Goal: Task Accomplishment & Management: Manage account settings

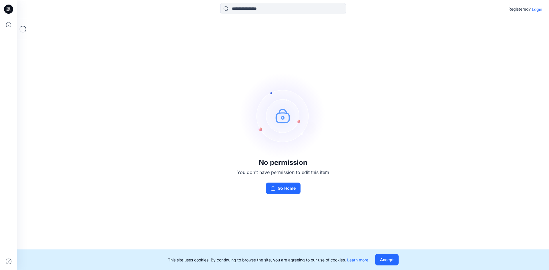
click at [535, 10] on p "Login" at bounding box center [537, 9] width 10 height 6
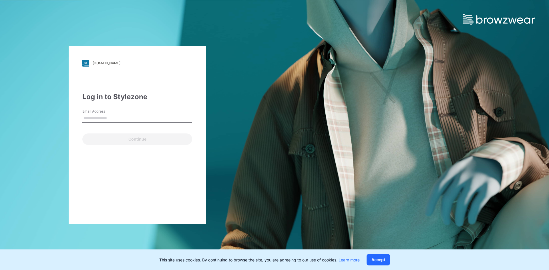
click at [115, 121] on input "Email Address" at bounding box center [137, 118] width 110 height 9
click at [108, 118] on input "Email Address" at bounding box center [137, 118] width 110 height 9
click at [108, 116] on input "Email Address" at bounding box center [137, 118] width 110 height 9
click at [166, 190] on div "[DOMAIN_NAME] Loading... Log in to Stylezone Email Address Email is required Co…" at bounding box center [137, 135] width 137 height 178
click at [115, 118] on input "Email Address" at bounding box center [137, 118] width 110 height 9
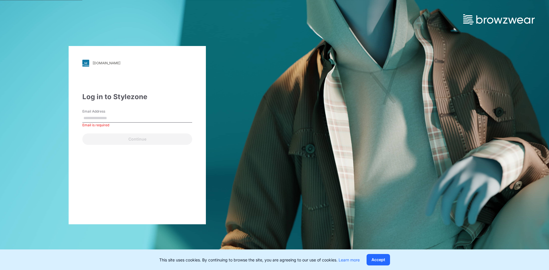
click at [113, 112] on label "Email Address" at bounding box center [102, 111] width 40 height 5
click at [113, 114] on input "Email Address" at bounding box center [137, 118] width 110 height 9
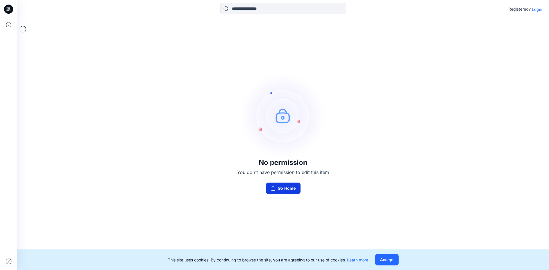
click at [269, 190] on button "Go Home" at bounding box center [283, 188] width 35 height 11
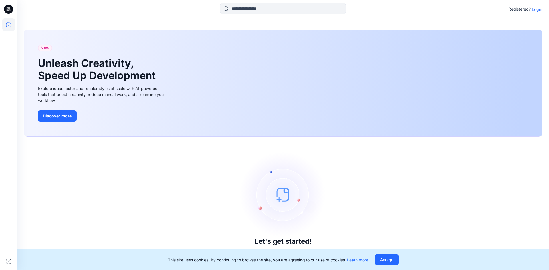
click at [542, 11] on div "Registered? Login" at bounding box center [282, 9] width 531 height 13
click at [538, 9] on p "Login" at bounding box center [537, 9] width 10 height 6
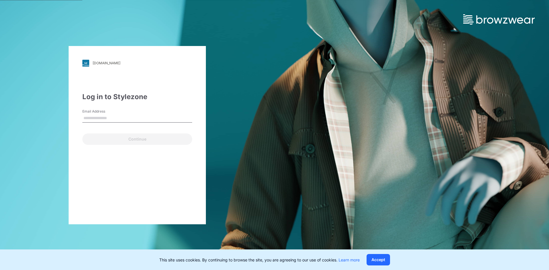
click at [106, 114] on input "Email Address" at bounding box center [137, 118] width 110 height 9
click at [109, 118] on input "Email Address" at bounding box center [137, 118] width 110 height 9
type input "**********"
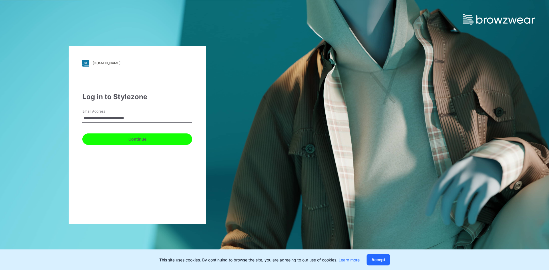
click at [131, 142] on button "Continue" at bounding box center [137, 138] width 110 height 11
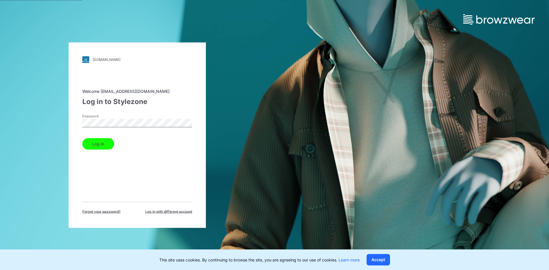
click at [105, 145] on button "Log in" at bounding box center [98, 143] width 32 height 11
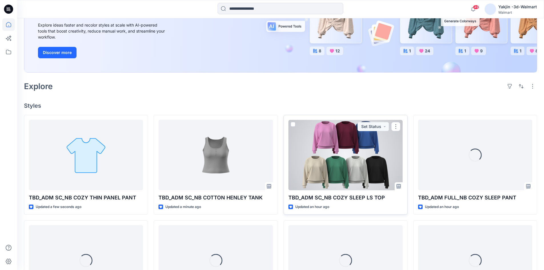
scroll to position [86, 0]
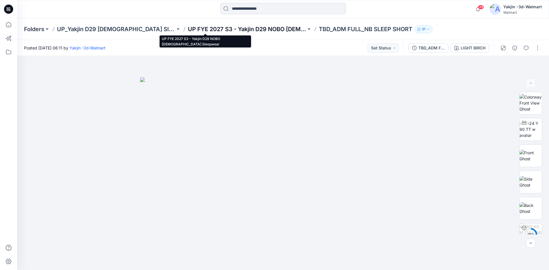
click at [216, 29] on p "UP FYE 2027 S3 - Yakjin D29 NOBO [DEMOGRAPHIC_DATA] Sleepwear" at bounding box center [247, 29] width 118 height 8
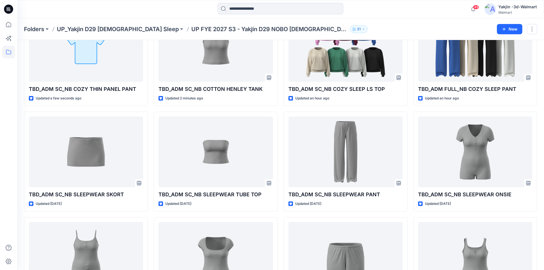
scroll to position [17, 0]
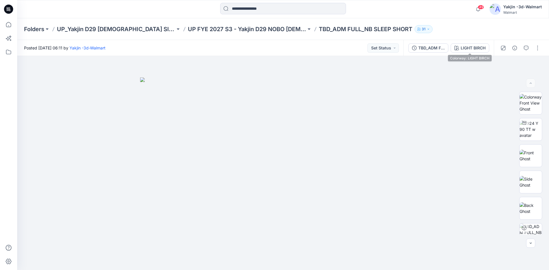
click at [438, 47] on div "TBD_ADM FULL_NB SLEEP SHORT" at bounding box center [431, 48] width 26 height 6
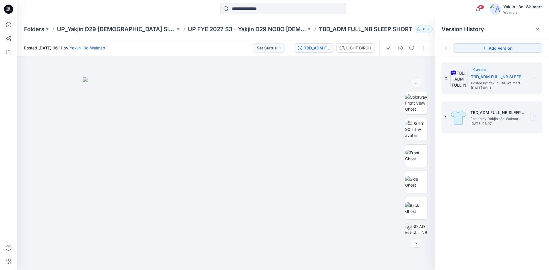
click at [534, 114] on section at bounding box center [534, 116] width 9 height 9
click at [507, 164] on span "Delete Version" at bounding box center [495, 164] width 27 height 7
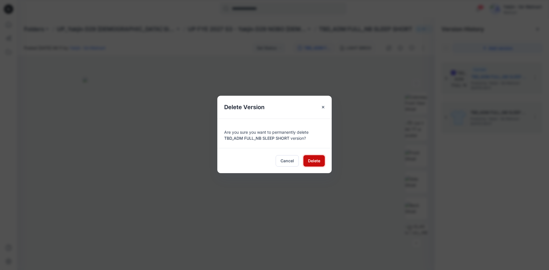
click at [309, 159] on span "Delete" at bounding box center [314, 161] width 12 height 6
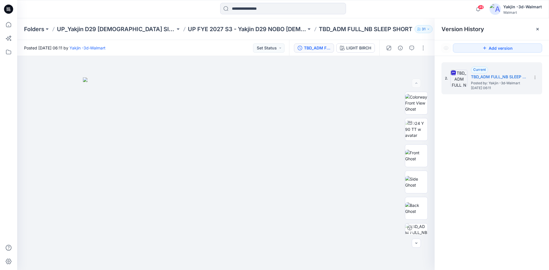
click at [514, 204] on div "2. Current TBD_ADM FULL_NB SLEEP SHORT Posted by: Yakjin -3d-Walmart Tuesday, S…" at bounding box center [491, 167] width 114 height 222
click at [8, 9] on icon at bounding box center [8, 9] width 9 height 9
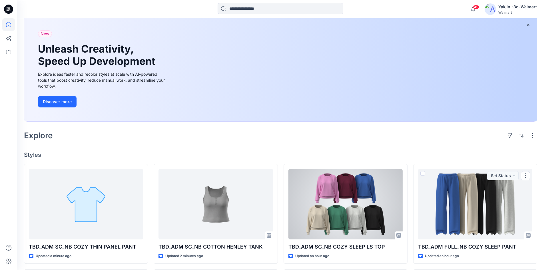
scroll to position [9, 0]
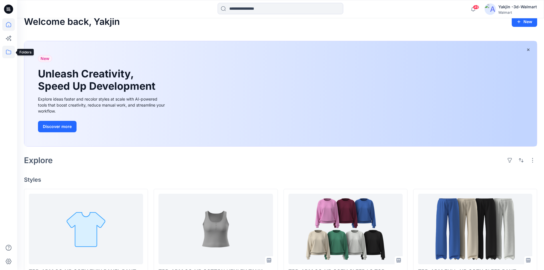
click at [14, 53] on icon at bounding box center [8, 52] width 13 height 13
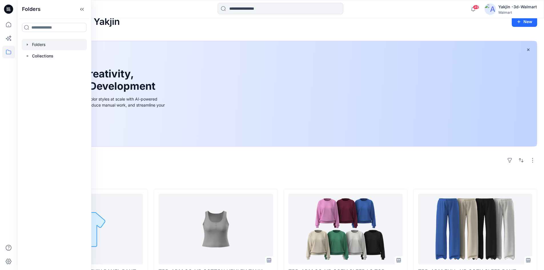
click at [43, 46] on div at bounding box center [54, 44] width 65 height 11
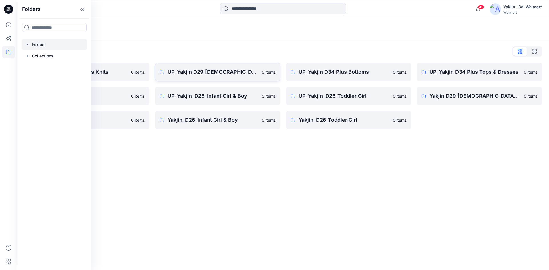
click at [234, 73] on p "UP_Yakjin D29 [DEMOGRAPHIC_DATA] Sleep" at bounding box center [212, 72] width 91 height 8
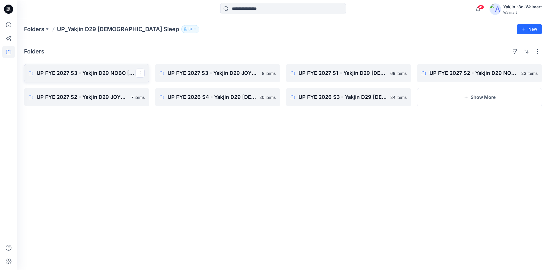
click at [86, 73] on p "UP FYE 2027 S3 - Yakjin D29 NOBO [DEMOGRAPHIC_DATA] Sleepwear" at bounding box center [86, 73] width 99 height 8
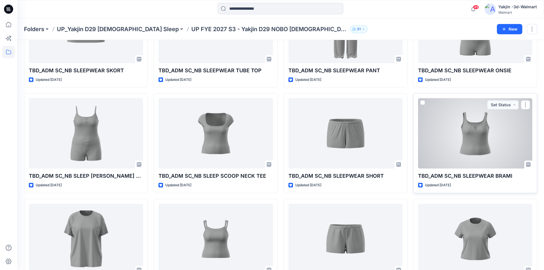
scroll to position [217, 0]
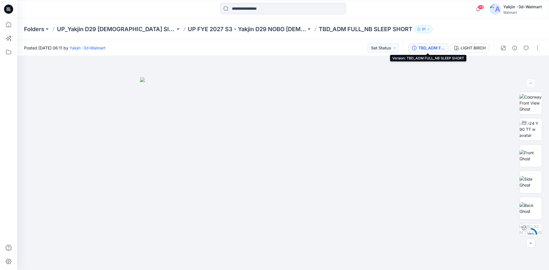
click at [432, 49] on div "TBD_ADM FULL_NB SLEEP SHORT" at bounding box center [431, 48] width 26 height 6
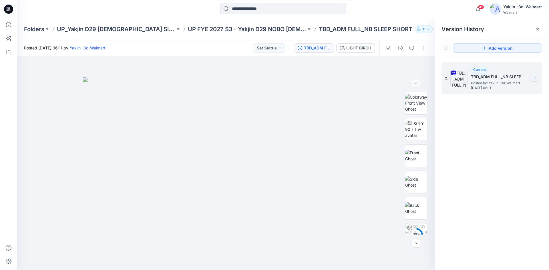
click at [535, 74] on section at bounding box center [534, 77] width 9 height 9
click at [539, 29] on icon at bounding box center [537, 29] width 5 height 5
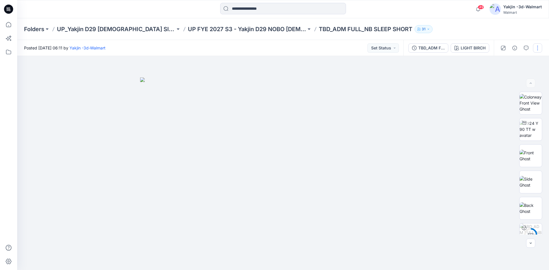
click at [538, 50] on button "button" at bounding box center [537, 47] width 9 height 9
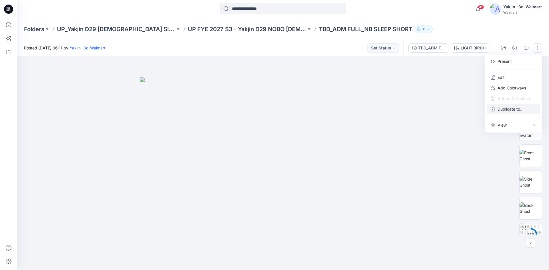
click at [518, 112] on p "Duplicate to..." at bounding box center [510, 109] width 26 height 6
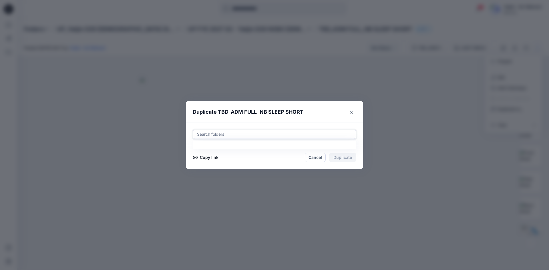
click at [237, 136] on div at bounding box center [274, 134] width 156 height 7
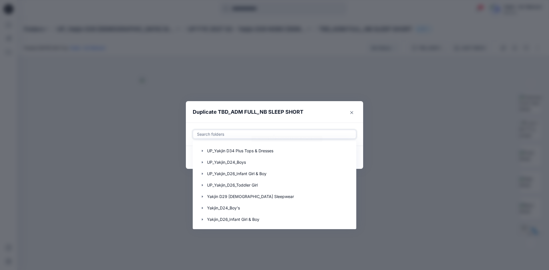
scroll to position [69, 0]
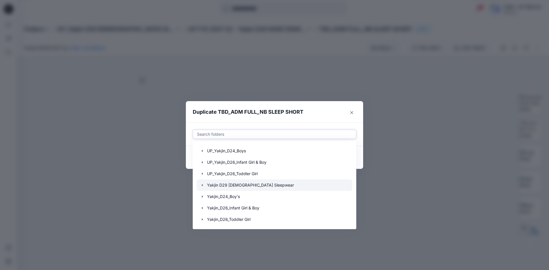
click at [247, 186] on div at bounding box center [274, 184] width 155 height 11
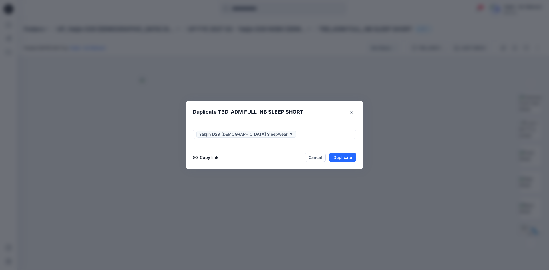
click at [312, 122] on header "Duplicate TBD_ADM FULL_NB SLEEP SHORT" at bounding box center [269, 112] width 166 height 22
click at [290, 133] on icon at bounding box center [291, 134] width 2 height 2
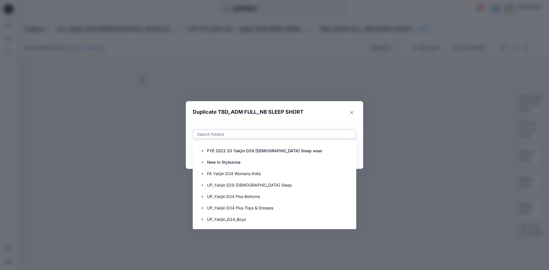
click at [226, 136] on div at bounding box center [274, 134] width 156 height 7
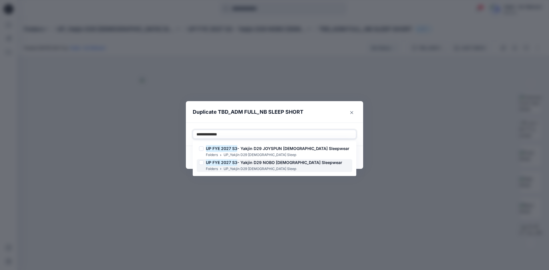
click at [271, 163] on span "- Yakjin D29 NOBO Ladies Sleepwear" at bounding box center [289, 162] width 105 height 5
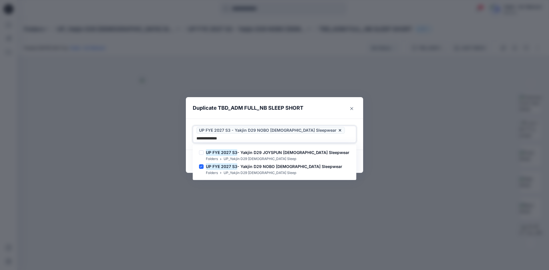
type input "**********"
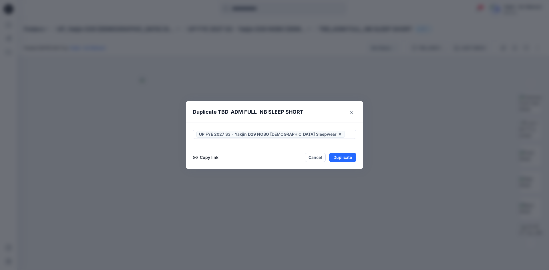
click at [326, 116] on header "Duplicate TBD_ADM FULL_NB SLEEP SHORT" at bounding box center [269, 112] width 166 height 22
click at [347, 159] on button "Duplicate" at bounding box center [342, 157] width 27 height 9
click at [347, 159] on button "Close" at bounding box center [346, 157] width 19 height 9
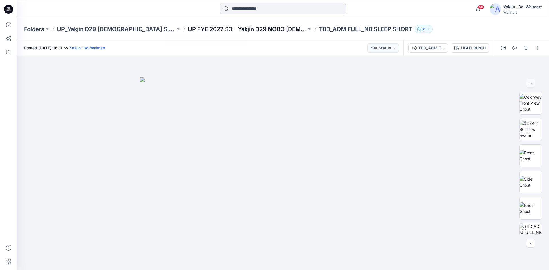
click at [225, 31] on p "UP FYE 2027 S3 - Yakjin D29 NOBO [DEMOGRAPHIC_DATA] Sleepwear" at bounding box center [247, 29] width 118 height 8
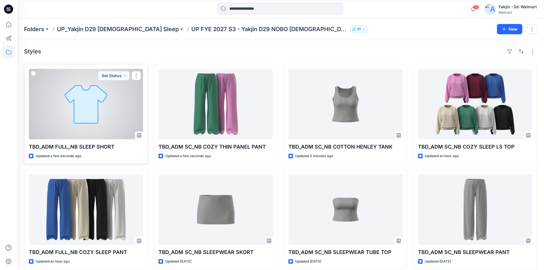
click at [99, 110] on div at bounding box center [86, 104] width 114 height 71
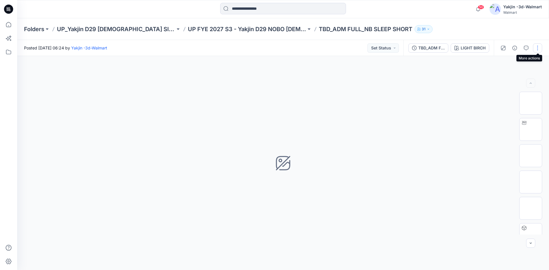
click at [539, 46] on button "button" at bounding box center [537, 47] width 9 height 9
click at [518, 81] on button "Edit" at bounding box center [513, 77] width 53 height 11
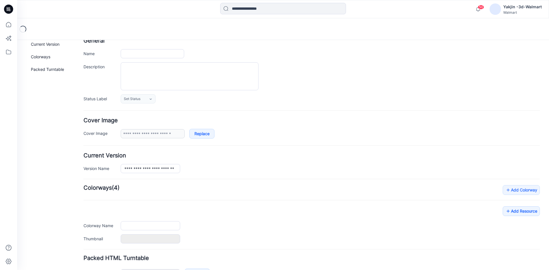
type input "**********"
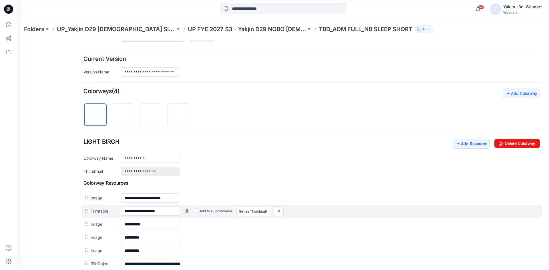
scroll to position [158, 0]
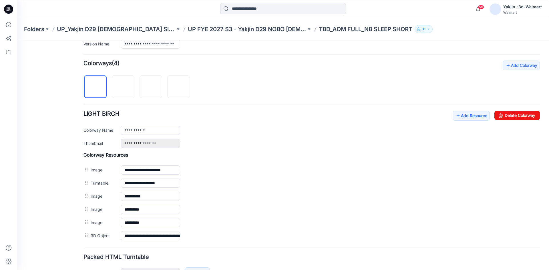
drag, startPoint x: 263, startPoint y: 172, endPoint x: 197, endPoint y: 136, distance: 75.1
click at [17, 40] on link "Unset as Thumbnail" at bounding box center [17, 40] width 0 height 0
drag, startPoint x: 126, startPoint y: 90, endPoint x: 244, endPoint y: 157, distance: 135.3
click at [123, 87] on img at bounding box center [123, 87] width 0 height 0
drag, startPoint x: 253, startPoint y: 170, endPoint x: 217, endPoint y: 141, distance: 47.1
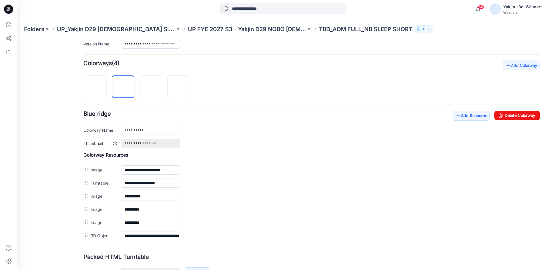
click at [17, 40] on link "Unset as Thumbnail" at bounding box center [17, 40] width 0 height 0
click at [151, 87] on img at bounding box center [151, 87] width 0 height 0
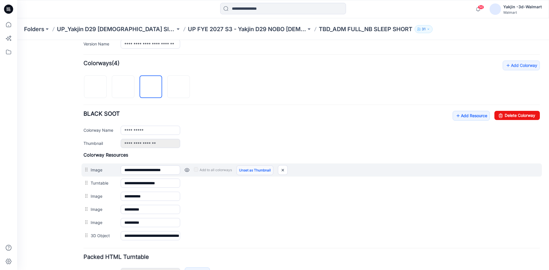
click at [261, 169] on link "Unset as Thumbnail" at bounding box center [254, 170] width 37 height 10
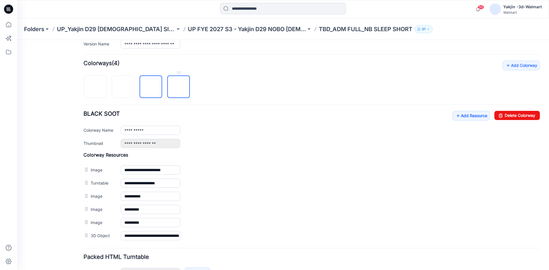
click at [179, 87] on img at bounding box center [179, 87] width 0 height 0
type input "**********"
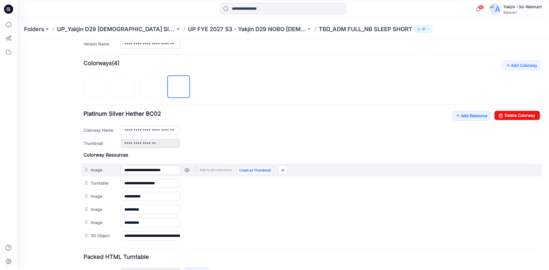
click at [261, 170] on link "Unset as Thumbnail" at bounding box center [254, 170] width 37 height 10
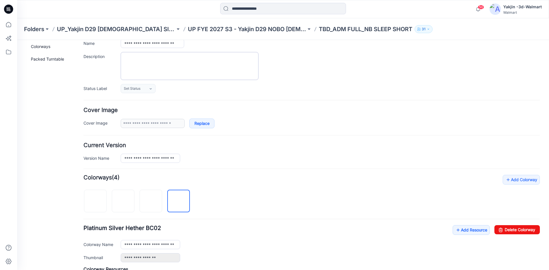
scroll to position [0, 0]
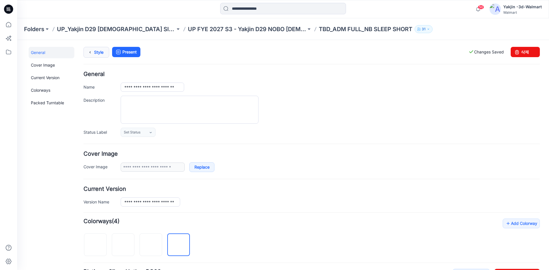
click at [101, 51] on link "Style" at bounding box center [96, 52] width 26 height 11
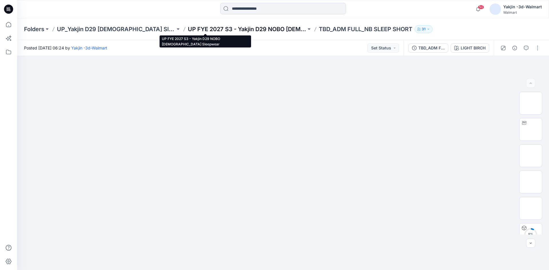
click at [198, 29] on p "UP FYE 2027 S3 - Yakjin D29 NOBO [DEMOGRAPHIC_DATA] Sleepwear" at bounding box center [247, 29] width 118 height 8
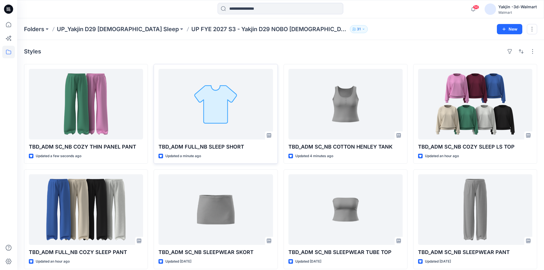
click at [228, 117] on div at bounding box center [216, 104] width 114 height 71
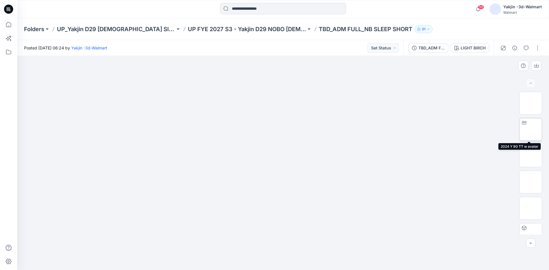
click at [530, 129] on img at bounding box center [530, 129] width 0 height 0
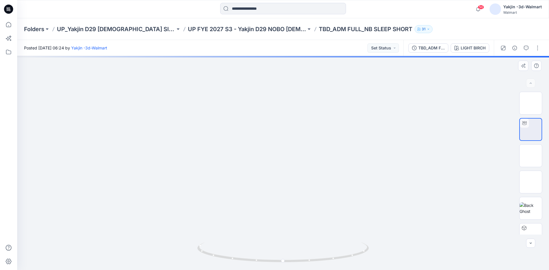
drag, startPoint x: 330, startPoint y: 230, endPoint x: 327, endPoint y: 169, distance: 61.5
click at [468, 49] on div "LIGHT BIRCH" at bounding box center [472, 48] width 25 height 6
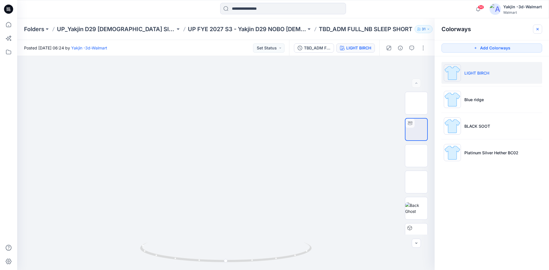
click at [536, 31] on icon "button" at bounding box center [537, 29] width 5 height 5
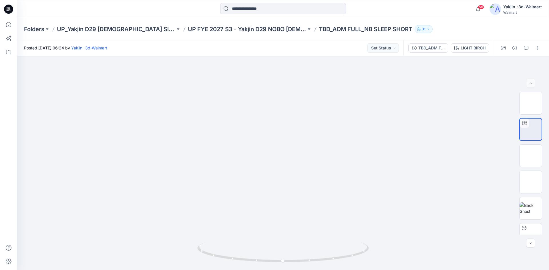
click at [539, 53] on div at bounding box center [520, 48] width 53 height 16
click at [539, 47] on button "button" at bounding box center [537, 47] width 9 height 9
click at [521, 78] on button "Edit" at bounding box center [513, 77] width 53 height 11
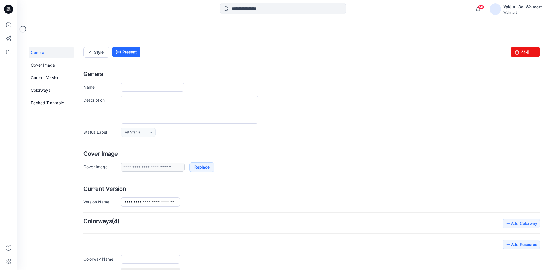
type input "**********"
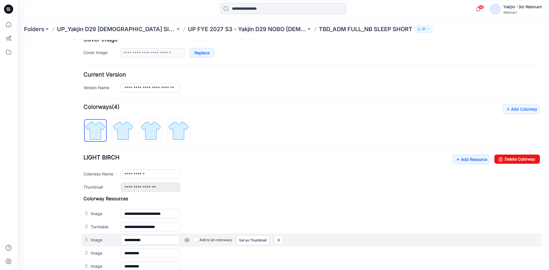
scroll to position [196, 0]
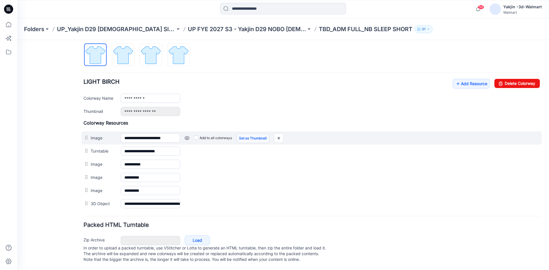
click at [258, 133] on link "Set as Thumbnail" at bounding box center [252, 138] width 33 height 10
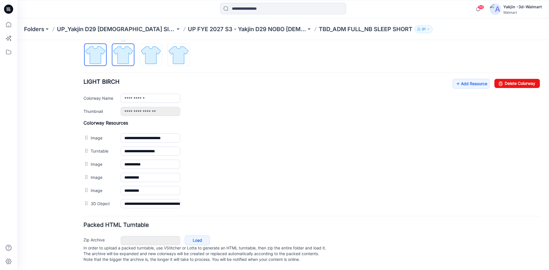
click at [121, 44] on img at bounding box center [122, 54] width 21 height 21
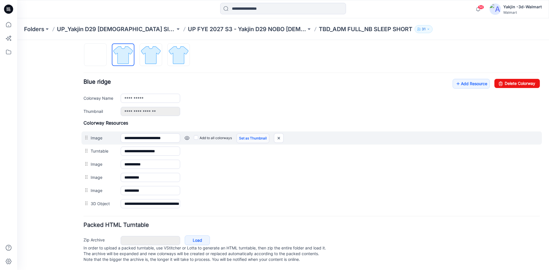
click at [245, 133] on link "Set as Thumbnail" at bounding box center [252, 138] width 33 height 10
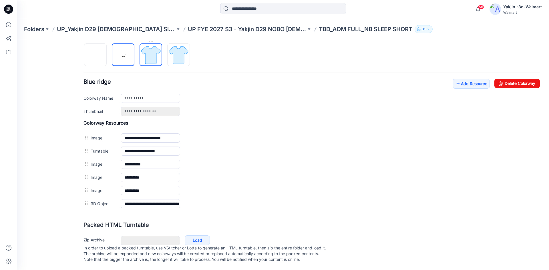
click at [149, 52] on img at bounding box center [150, 54] width 21 height 21
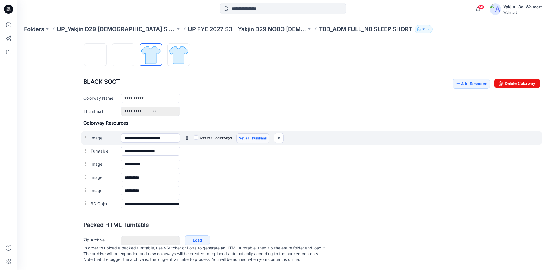
click at [252, 133] on link "Set as Thumbnail" at bounding box center [252, 138] width 33 height 10
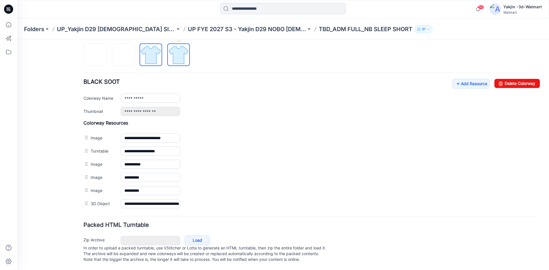
drag, startPoint x: 180, startPoint y: 48, endPoint x: 185, endPoint y: 51, distance: 5.2
click at [182, 49] on img at bounding box center [178, 54] width 21 height 21
type input "**********"
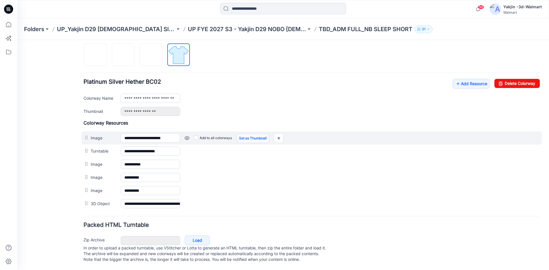
click at [255, 133] on link "Set as Thumbnail" at bounding box center [252, 138] width 33 height 10
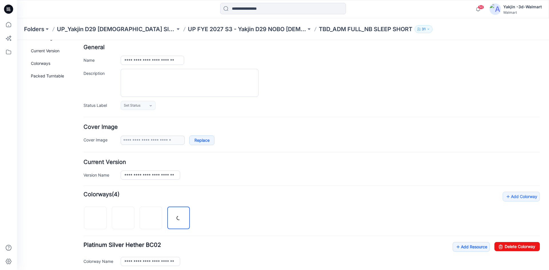
scroll to position [0, 0]
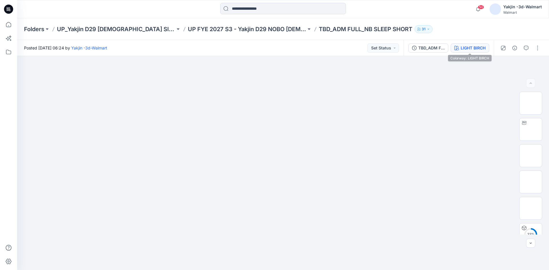
click at [470, 49] on div "LIGHT BIRCH" at bounding box center [472, 48] width 25 height 6
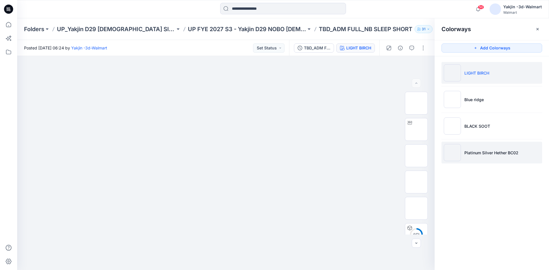
click at [489, 157] on li "Platinum Silver Hether BC02" at bounding box center [491, 153] width 101 height 22
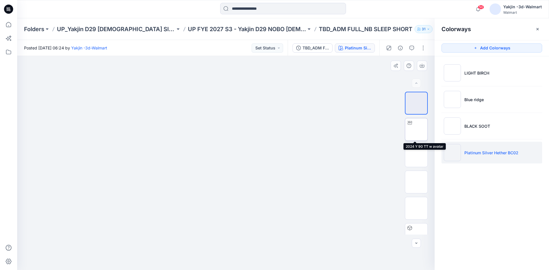
click at [416, 129] on img at bounding box center [416, 129] width 0 height 0
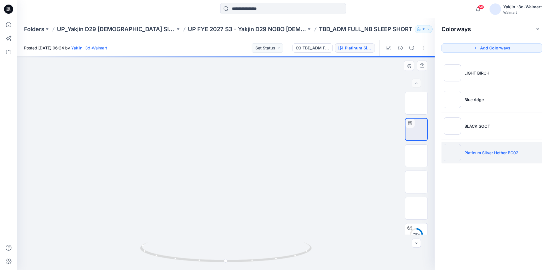
drag, startPoint x: 270, startPoint y: 202, endPoint x: 272, endPoint y: 149, distance: 53.2
click at [539, 29] on icon "button" at bounding box center [537, 29] width 5 height 5
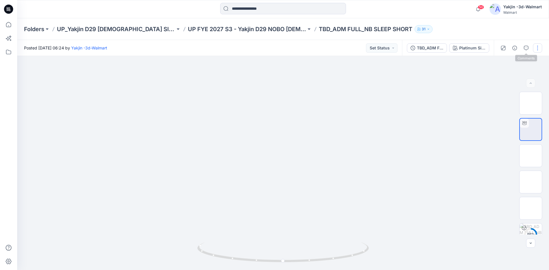
click at [538, 47] on button "button" at bounding box center [537, 47] width 9 height 9
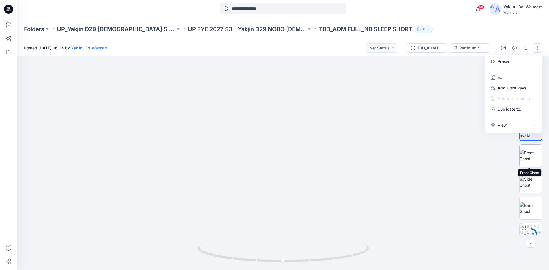
click at [532, 162] on img at bounding box center [530, 156] width 22 height 12
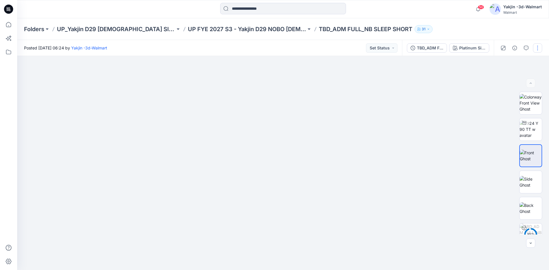
click at [540, 49] on button "button" at bounding box center [537, 47] width 9 height 9
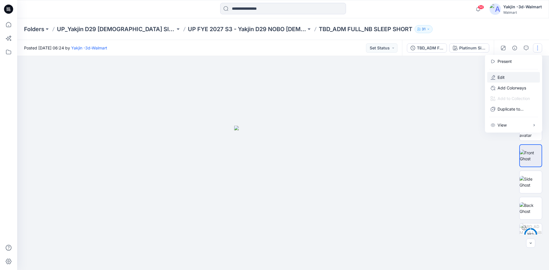
click at [512, 77] on button "Edit" at bounding box center [513, 77] width 53 height 11
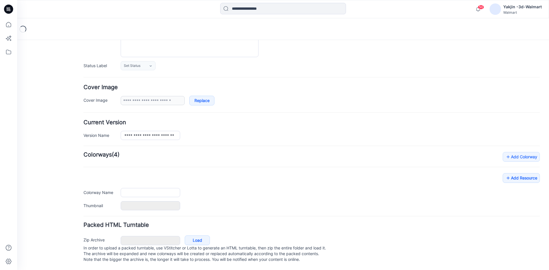
type input "**********"
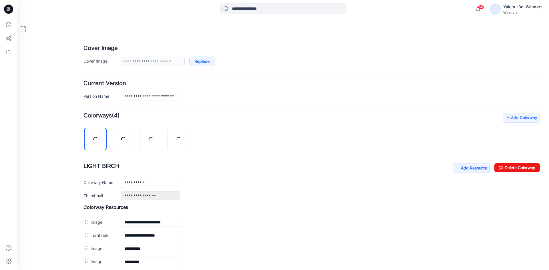
scroll to position [158, 0]
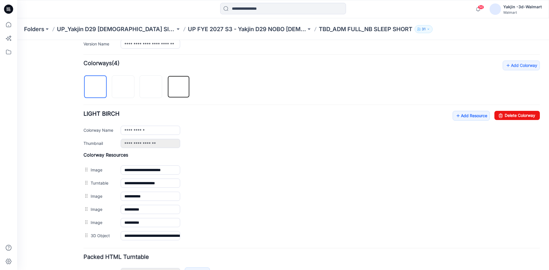
drag, startPoint x: 173, startPoint y: 86, endPoint x: 193, endPoint y: 122, distance: 40.8
click at [179, 87] on img at bounding box center [179, 87] width 0 height 0
type input "**********"
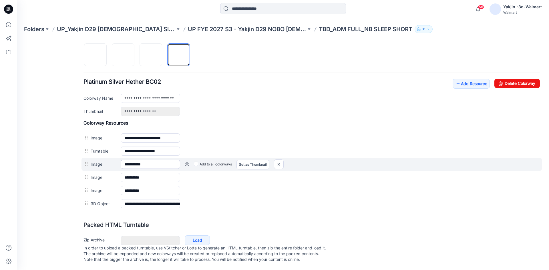
scroll to position [196, 0]
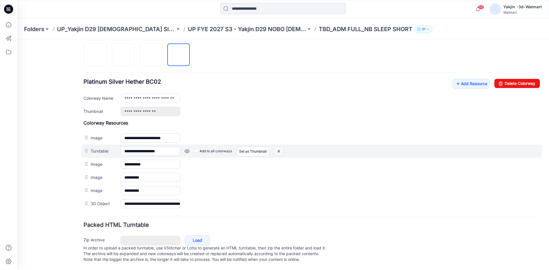
click at [280, 147] on img at bounding box center [278, 151] width 9 height 9
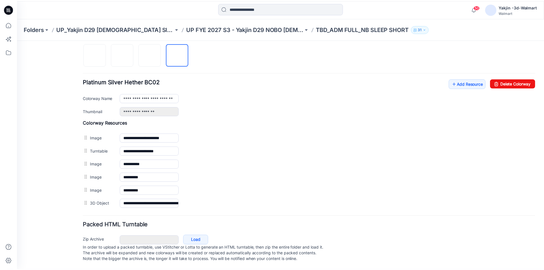
scroll to position [183, 0]
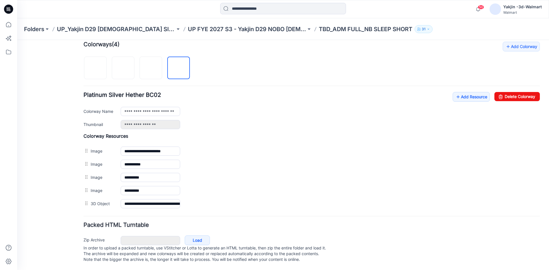
drag, startPoint x: 13, startPoint y: 9, endPoint x: 54, endPoint y: 16, distance: 41.8
click at [13, 9] on icon at bounding box center [8, 9] width 9 height 9
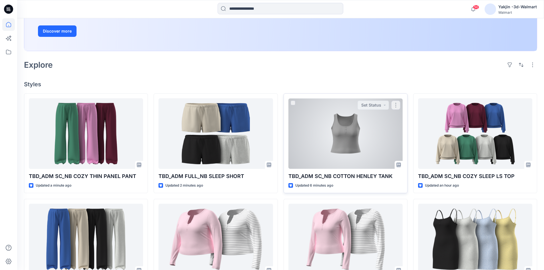
scroll to position [114, 0]
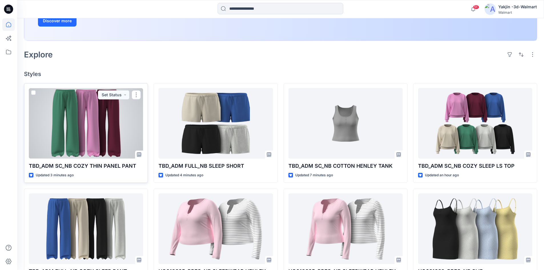
drag, startPoint x: 78, startPoint y: 119, endPoint x: 84, endPoint y: 118, distance: 6.4
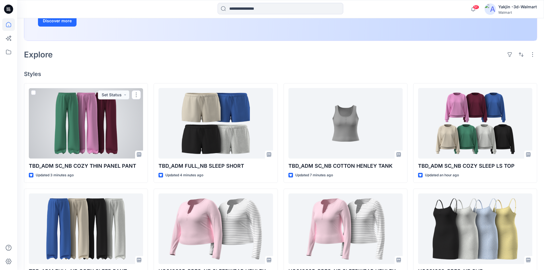
click at [78, 119] on div at bounding box center [86, 123] width 114 height 71
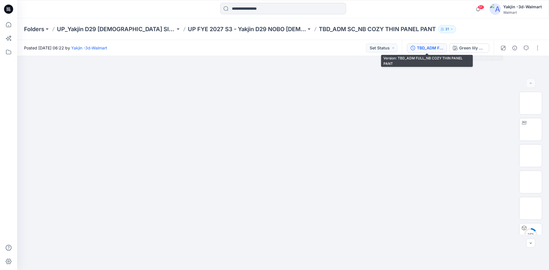
click at [436, 48] on div "TBD_ADM FULL_NB COZY THIN PANEL PANT" at bounding box center [430, 48] width 26 height 6
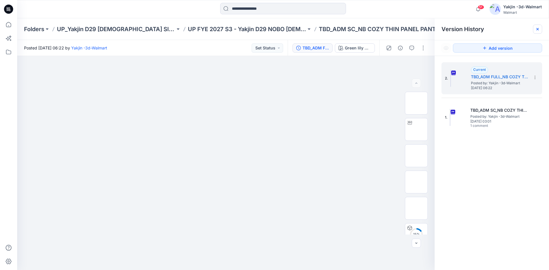
click at [538, 27] on icon at bounding box center [537, 29] width 5 height 5
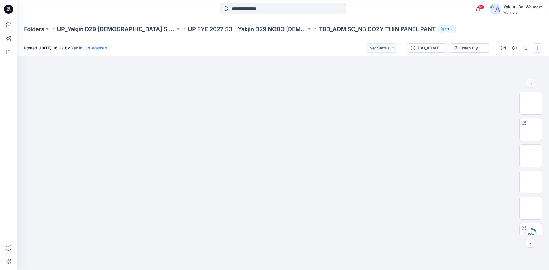
click at [537, 49] on button "button" at bounding box center [537, 47] width 9 height 9
click at [519, 77] on button "Edit" at bounding box center [513, 77] width 53 height 11
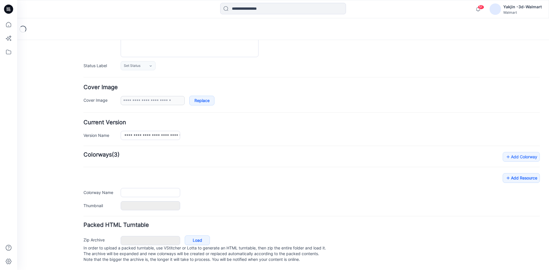
type input "**********"
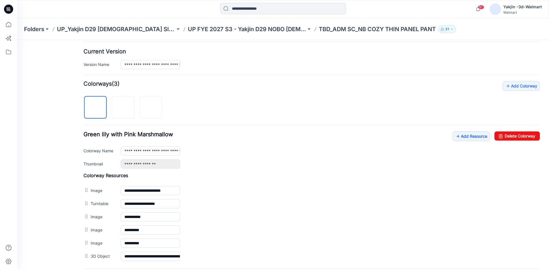
scroll to position [187, 0]
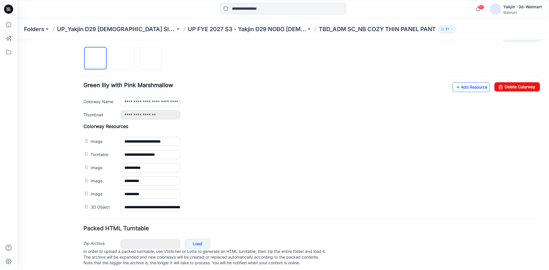
click at [463, 88] on link "Add Resource" at bounding box center [470, 87] width 37 height 10
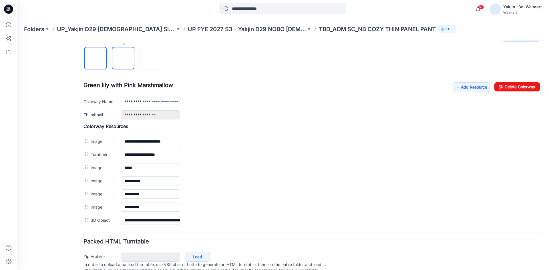
click at [123, 59] on img at bounding box center [123, 59] width 0 height 0
click at [151, 59] on img at bounding box center [151, 59] width 0 height 0
type input "**********"
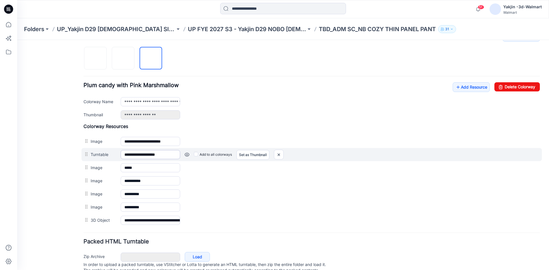
drag, startPoint x: 56, startPoint y: 171, endPoint x: 161, endPoint y: 153, distance: 107.1
click at [56, 171] on div "General Cover Image Current Version Colorways Packed Turntable" at bounding box center [52, 73] width 46 height 426
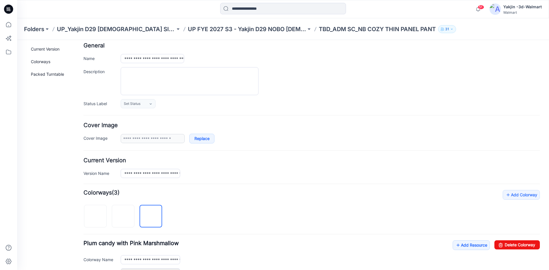
scroll to position [0, 0]
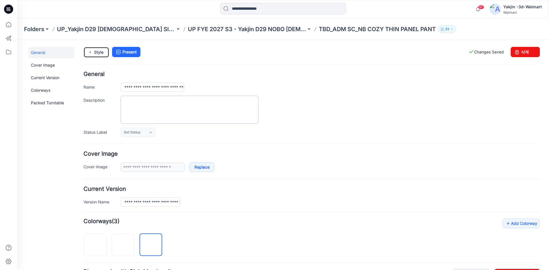
drag, startPoint x: 99, startPoint y: 51, endPoint x: 196, endPoint y: 99, distance: 108.3
click at [99, 51] on link "Style" at bounding box center [96, 52] width 26 height 11
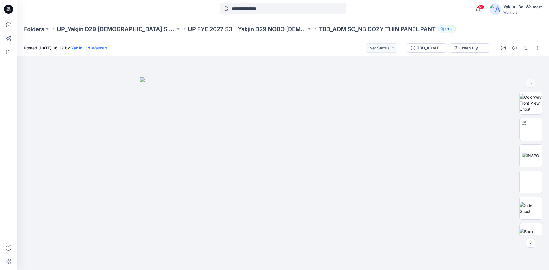
click at [11, 9] on icon at bounding box center [8, 9] width 9 height 9
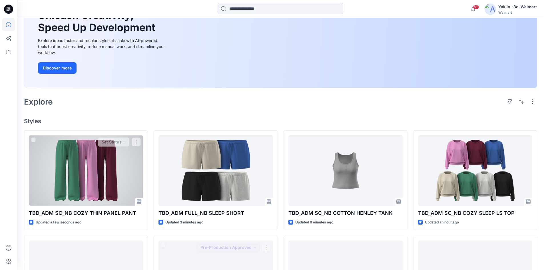
scroll to position [57, 0]
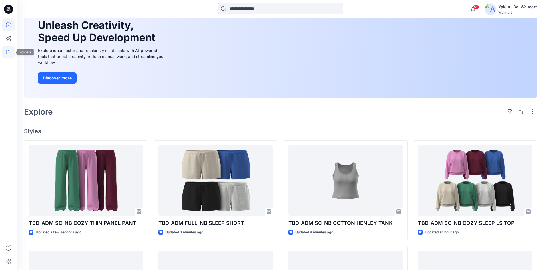
click at [2, 49] on icon at bounding box center [8, 52] width 13 height 13
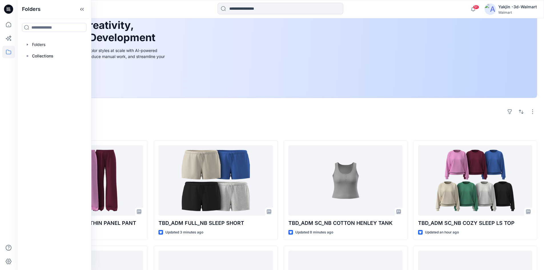
drag, startPoint x: 53, startPoint y: 48, endPoint x: 82, endPoint y: 69, distance: 35.9
click at [53, 48] on div at bounding box center [54, 44] width 65 height 11
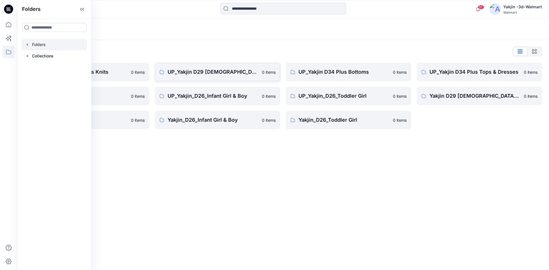
click at [187, 67] on link "UP_Yakjin D29 Ladies Sleep 0 items" at bounding box center [217, 72] width 125 height 18
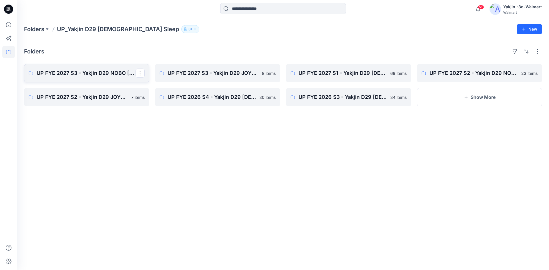
click at [67, 73] on p "UP FYE 2027 S3 - Yakjin D29 NOBO [DEMOGRAPHIC_DATA] Sleepwear" at bounding box center [86, 73] width 99 height 8
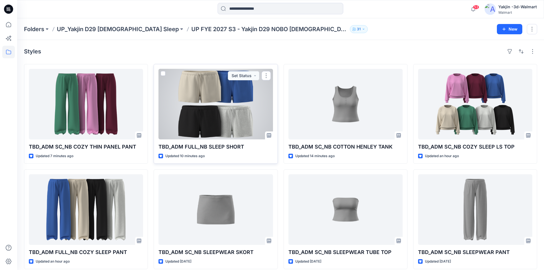
click at [231, 124] on div at bounding box center [216, 104] width 114 height 71
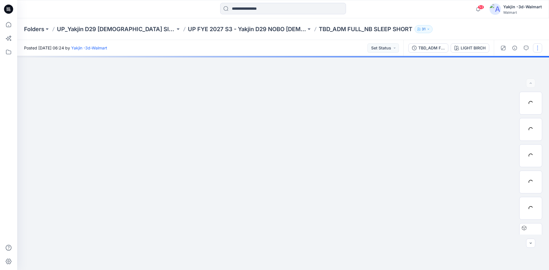
click at [540, 49] on button "button" at bounding box center [537, 47] width 9 height 9
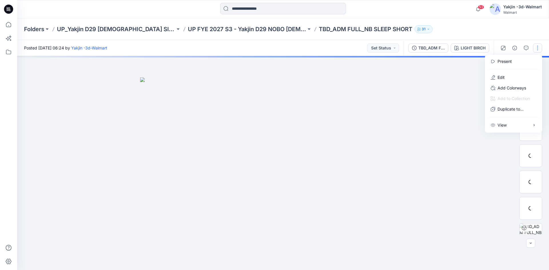
click at [456, 82] on div at bounding box center [283, 163] width 532 height 214
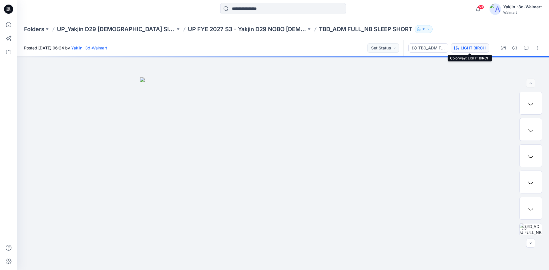
click at [466, 50] on div "LIGHT BIRCH" at bounding box center [472, 48] width 25 height 6
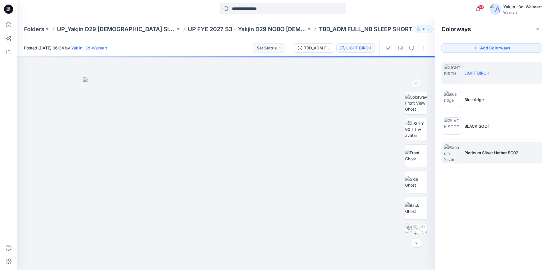
click at [487, 156] on li "Platinum Silver Hether BC02" at bounding box center [491, 153] width 101 height 22
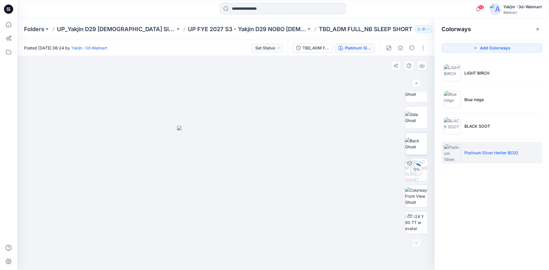
scroll to position [64, 0]
click at [419, 173] on img at bounding box center [416, 170] width 22 height 18
click at [539, 29] on icon "button" at bounding box center [537, 29] width 5 height 5
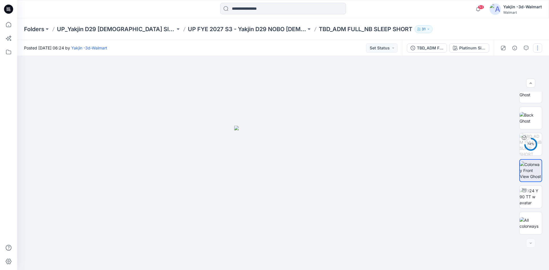
click at [538, 51] on button "button" at bounding box center [537, 47] width 9 height 9
click at [506, 79] on button "Edit" at bounding box center [513, 77] width 53 height 11
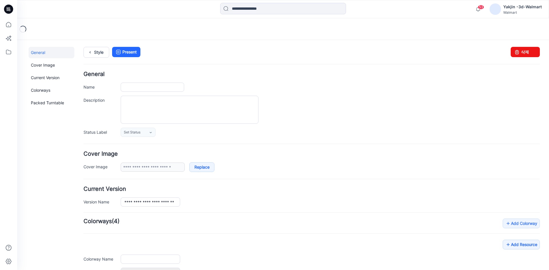
type input "**********"
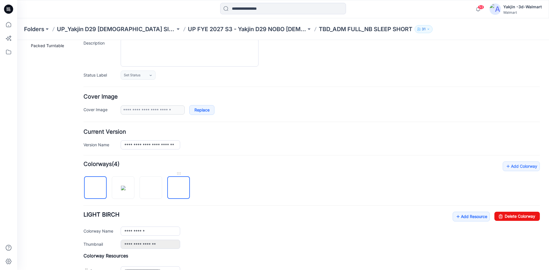
click at [179, 188] on img at bounding box center [179, 188] width 0 height 0
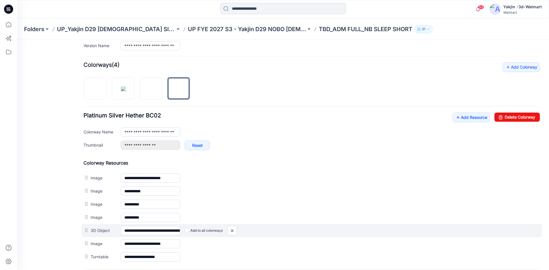
scroll to position [171, 0]
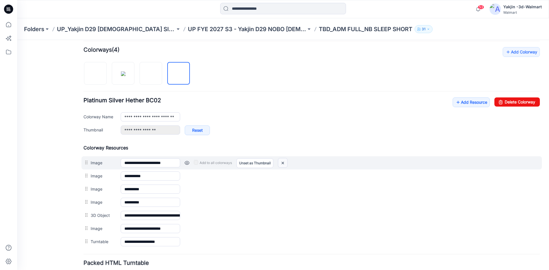
click at [285, 163] on img at bounding box center [282, 162] width 9 height 9
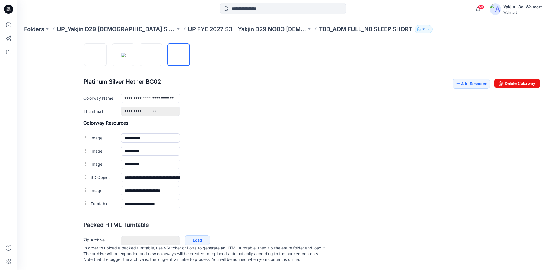
scroll to position [196, 0]
click at [61, 189] on div "General Cover Image Current Version Colorways Packed Turntable" at bounding box center [52, 63] width 46 height 413
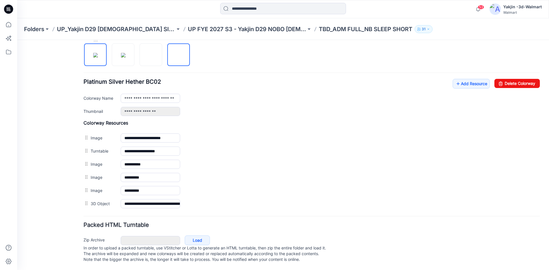
click at [95, 53] on img at bounding box center [95, 55] width 5 height 5
type input "**********"
click at [471, 79] on link "Add Resource" at bounding box center [470, 84] width 37 height 10
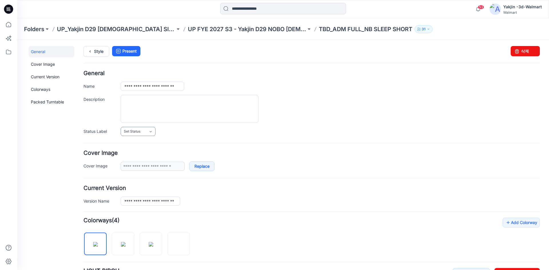
scroll to position [0, 0]
click at [164, 87] on input "**********" at bounding box center [152, 87] width 63 height 9
drag, startPoint x: 163, startPoint y: 87, endPoint x: 176, endPoint y: 89, distance: 13.6
click at [163, 87] on input "**********" at bounding box center [152, 87] width 63 height 9
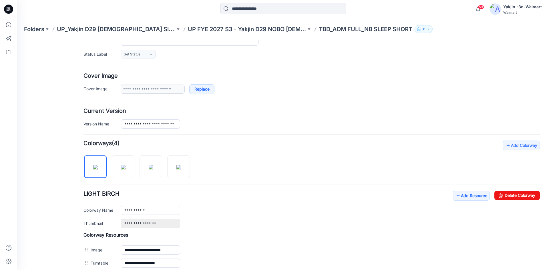
scroll to position [86, 0]
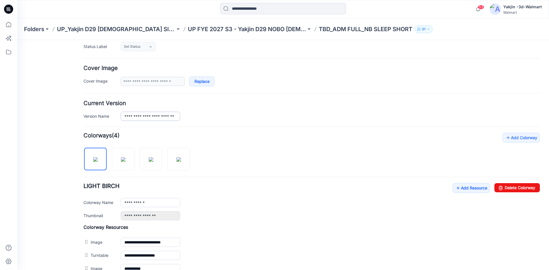
type input "**********"
click at [161, 116] on input "**********" at bounding box center [150, 116] width 59 height 9
type input "**********"
click at [303, 108] on div "**********" at bounding box center [311, 111] width 456 height 20
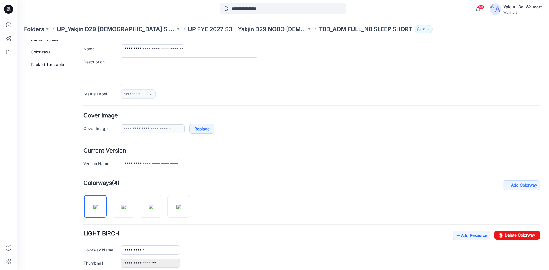
scroll to position [0, 0]
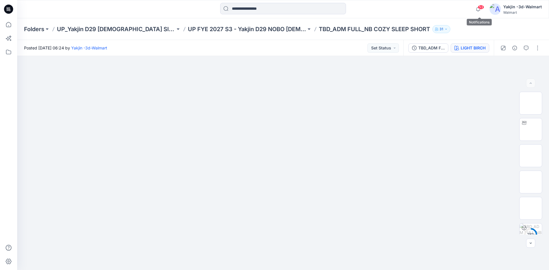
click at [467, 49] on div "LIGHT BIRCH" at bounding box center [472, 48] width 25 height 6
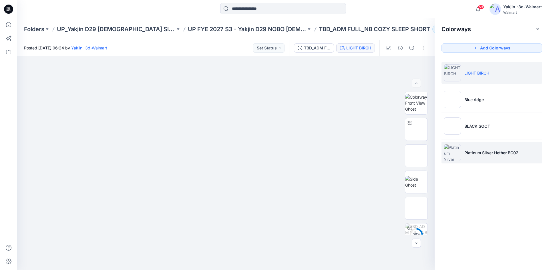
click at [496, 157] on li "Platinum Silver Hether BC02" at bounding box center [491, 153] width 101 height 22
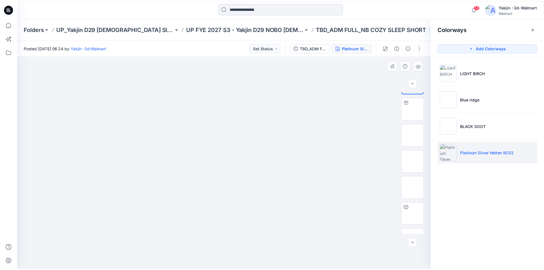
scroll to position [29, 0]
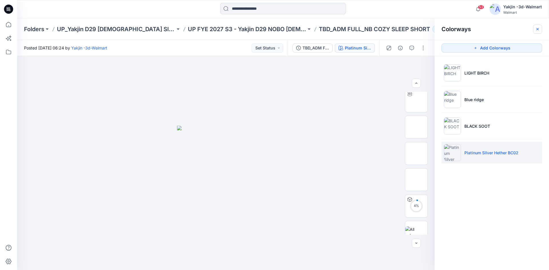
click at [539, 32] on button "button" at bounding box center [537, 29] width 9 height 9
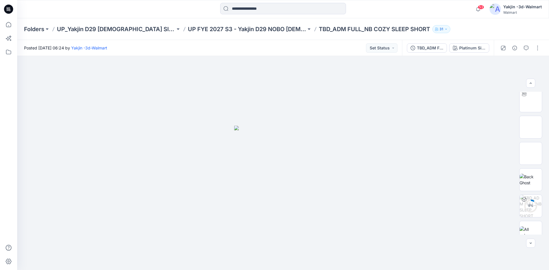
click at [8, 10] on icon at bounding box center [8, 9] width 2 height 0
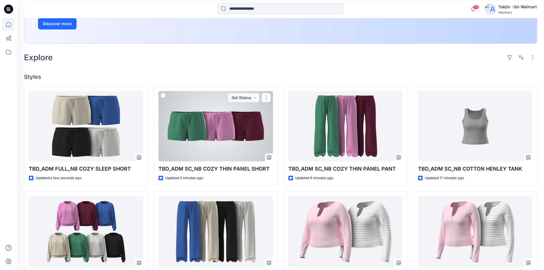
scroll to position [114, 0]
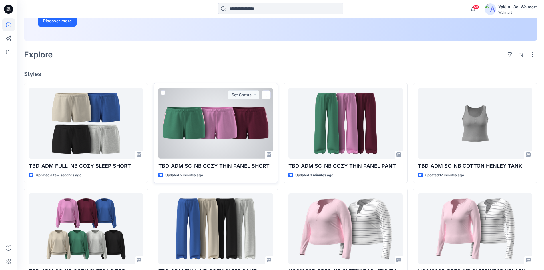
click at [233, 143] on div at bounding box center [216, 123] width 114 height 71
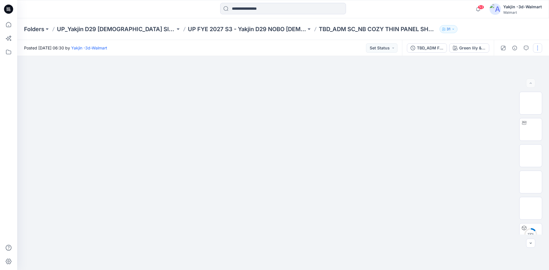
click at [540, 47] on button "button" at bounding box center [537, 47] width 9 height 9
click at [518, 79] on button "Edit" at bounding box center [513, 77] width 53 height 11
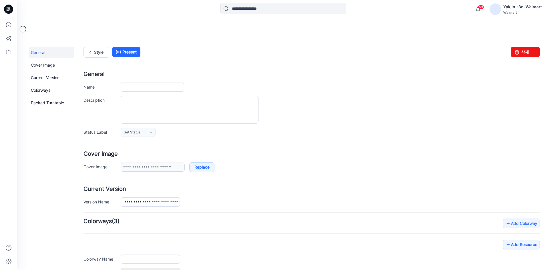
click at [7, 8] on icon at bounding box center [7, 8] width 1 height 0
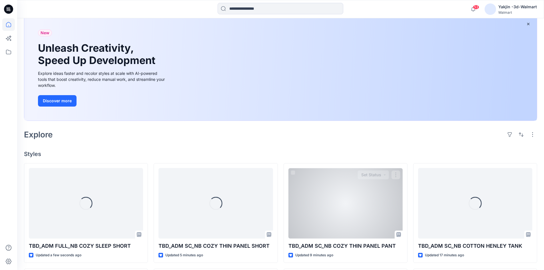
scroll to position [86, 0]
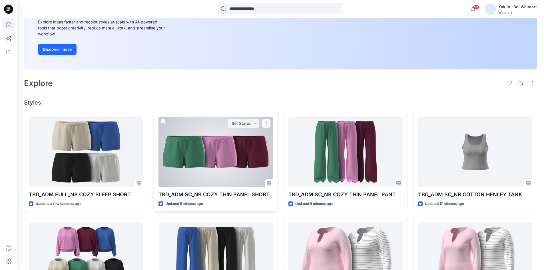
click at [231, 159] on div at bounding box center [216, 152] width 114 height 71
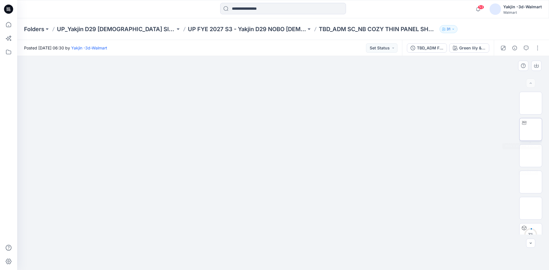
click at [530, 129] on img at bounding box center [530, 129] width 0 height 0
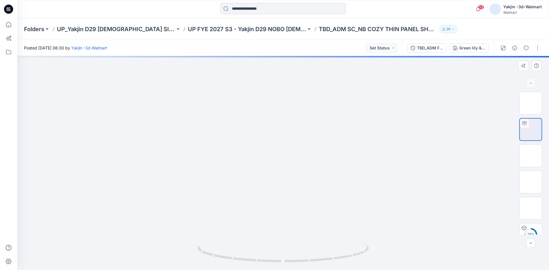
drag, startPoint x: 363, startPoint y: 209, endPoint x: 365, endPoint y: 177, distance: 32.9
click at [538, 45] on button "button" at bounding box center [537, 47] width 9 height 9
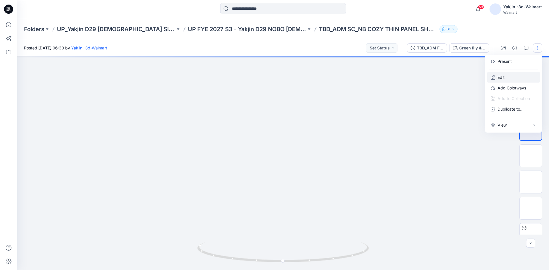
click at [513, 77] on button "Edit" at bounding box center [513, 77] width 53 height 11
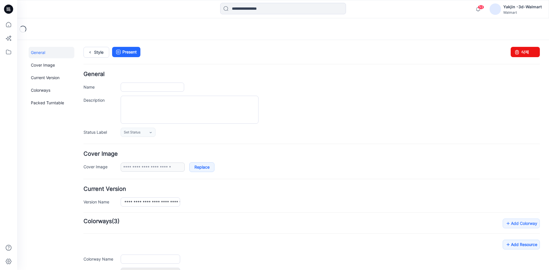
type input "**********"
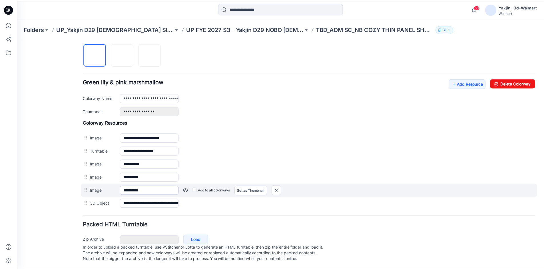
scroll to position [196, 0]
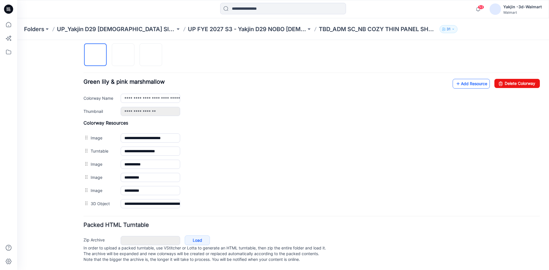
click at [455, 79] on icon at bounding box center [458, 83] width 6 height 9
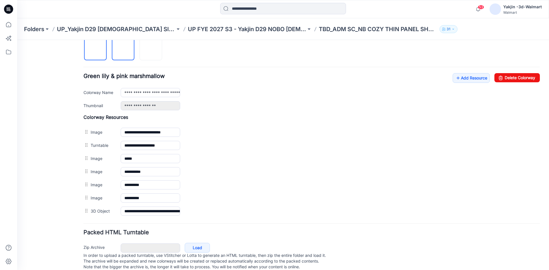
click at [123, 49] on img at bounding box center [123, 49] width 0 height 0
click at [151, 49] on img at bounding box center [151, 49] width 0 height 0
type input "**********"
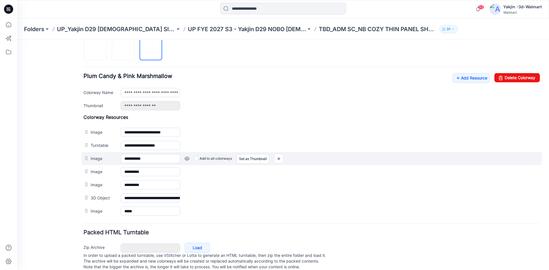
click at [85, 160] on div "**********" at bounding box center [279, 60] width 525 height 433
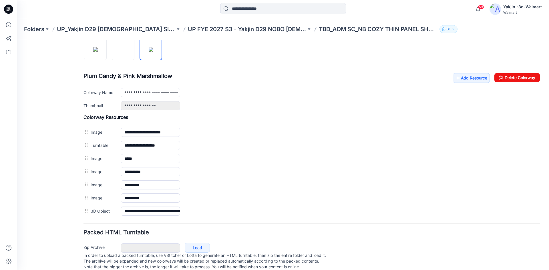
click at [57, 152] on div "General Cover Image Current Version Colorways Packed Turntable" at bounding box center [52, 64] width 46 height 426
click at [9, 13] on icon at bounding box center [8, 9] width 9 height 9
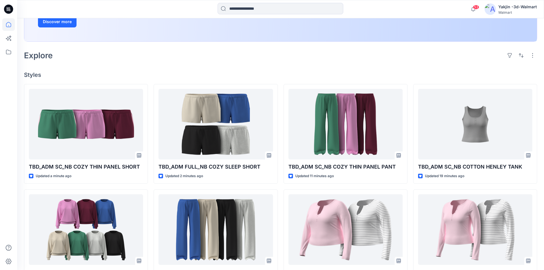
scroll to position [114, 0]
